Goal: Understand process/instructions

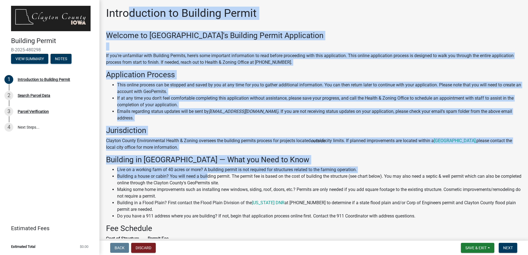
drag, startPoint x: 130, startPoint y: 14, endPoint x: 207, endPoint y: 179, distance: 182.1
click at [207, 179] on div "Introduction to Building Permit Welcome to [GEOGRAPHIC_DATA]'s Building Permit …" at bounding box center [314, 257] width 424 height 501
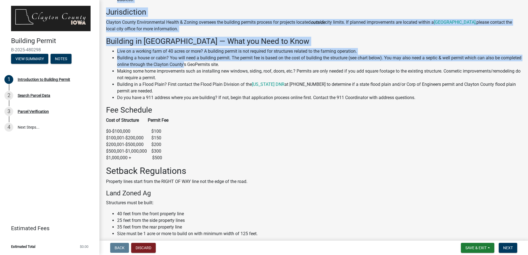
scroll to position [113, 0]
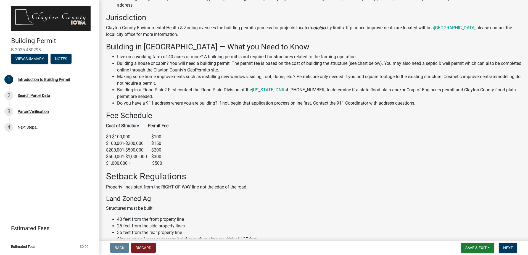
click at [291, 112] on h3 "Fee Schedule" at bounding box center [314, 115] width 416 height 9
click at [34, 60] on button "View Summary" at bounding box center [29, 59] width 37 height 10
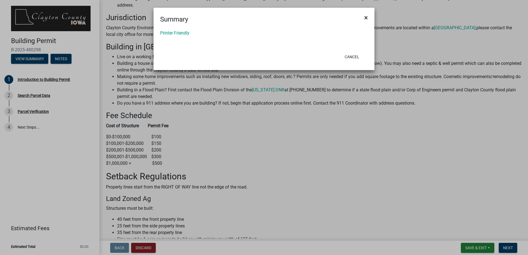
click at [367, 17] on span "×" at bounding box center [367, 18] width 4 height 8
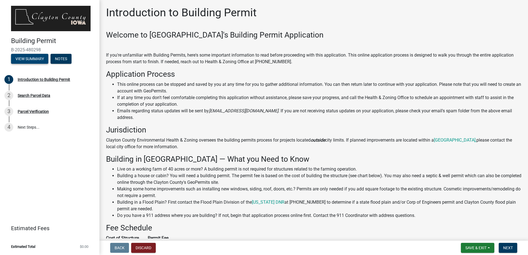
scroll to position [0, 0]
